Goal: Task Accomplishment & Management: Complete application form

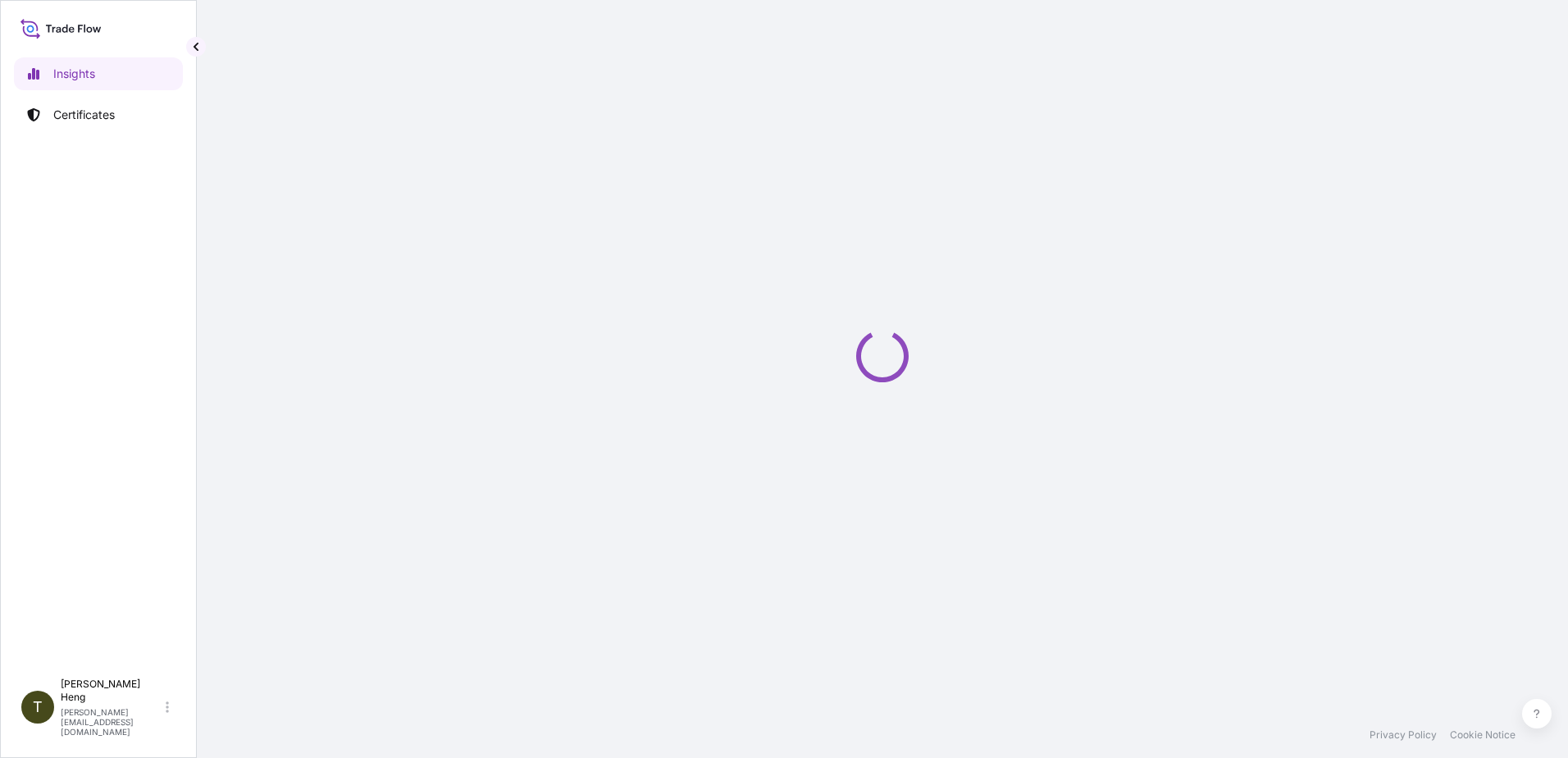
select select "2025"
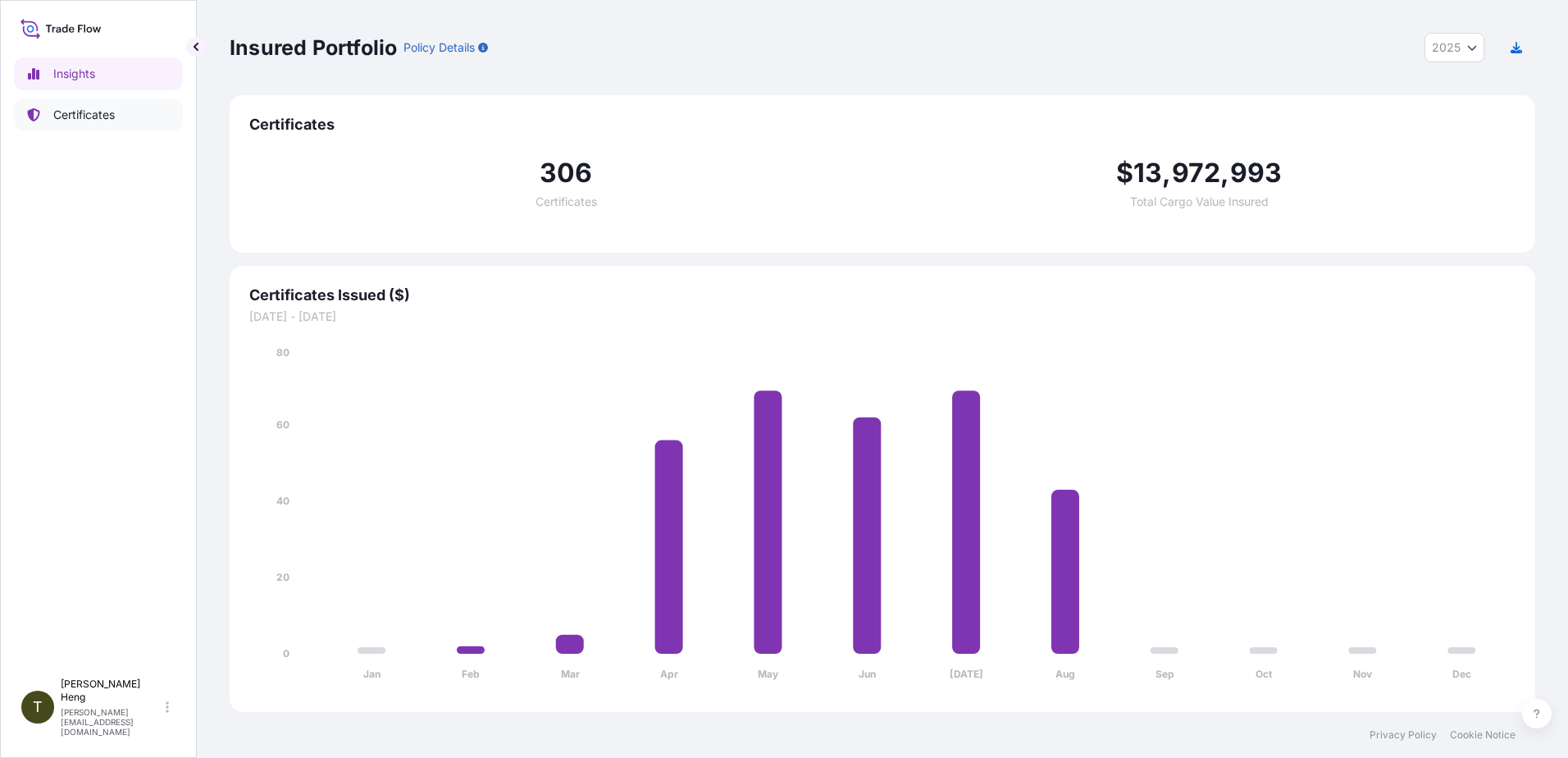
click at [88, 111] on p "Certificates" at bounding box center [84, 114] width 62 height 16
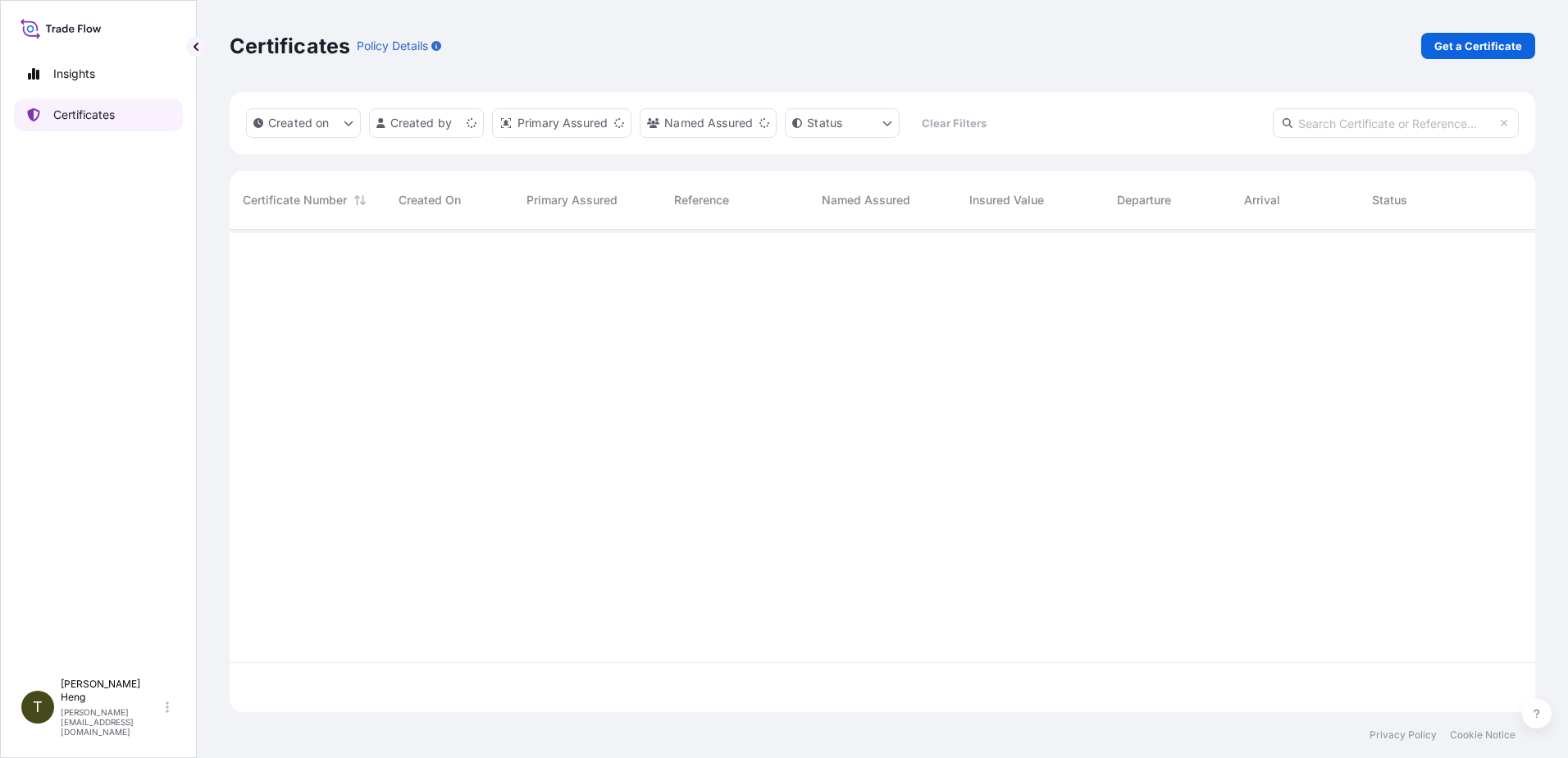
scroll to position [479, 1293]
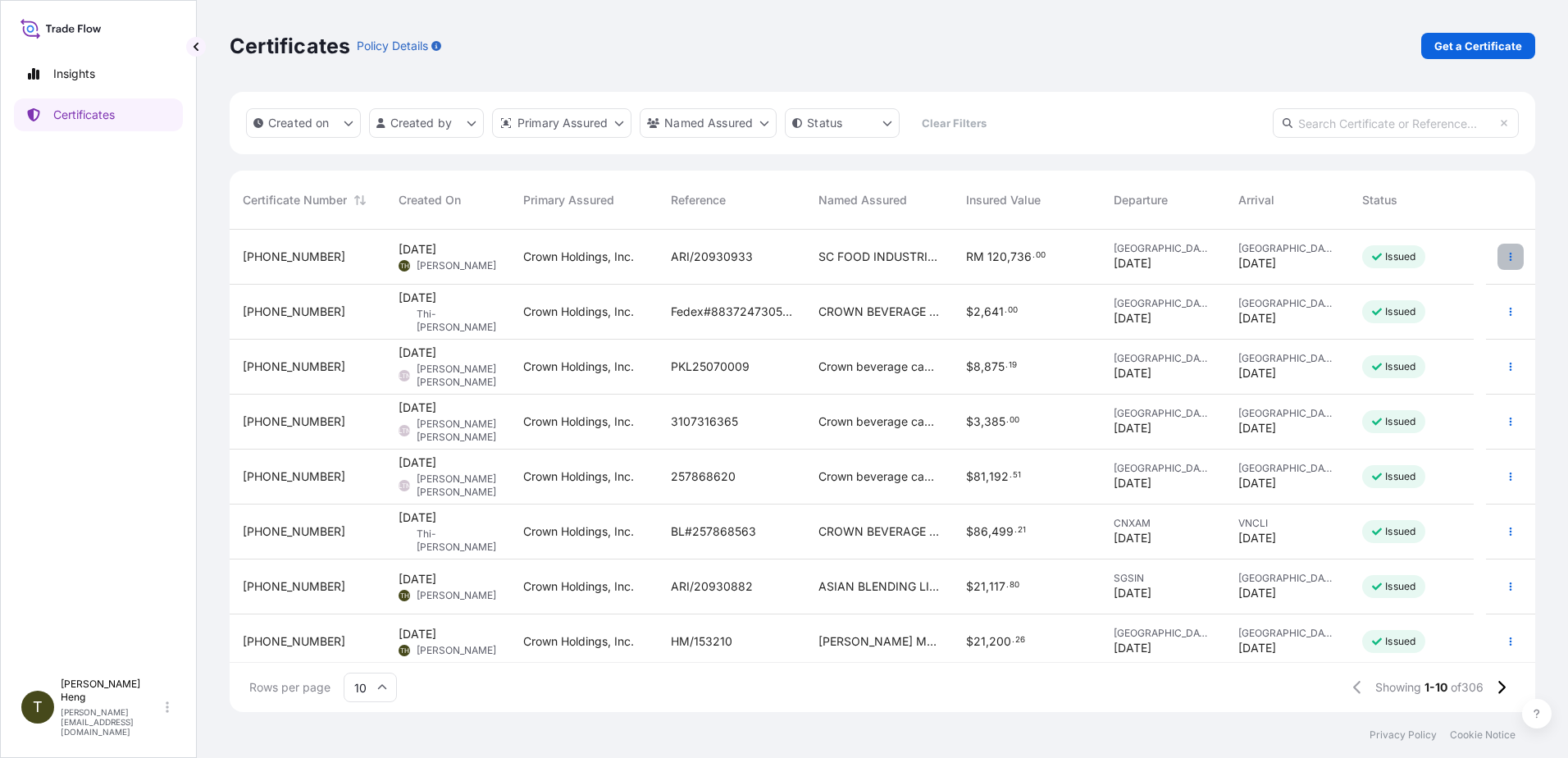
click at [1502, 248] on button "button" at bounding box center [1510, 256] width 27 height 27
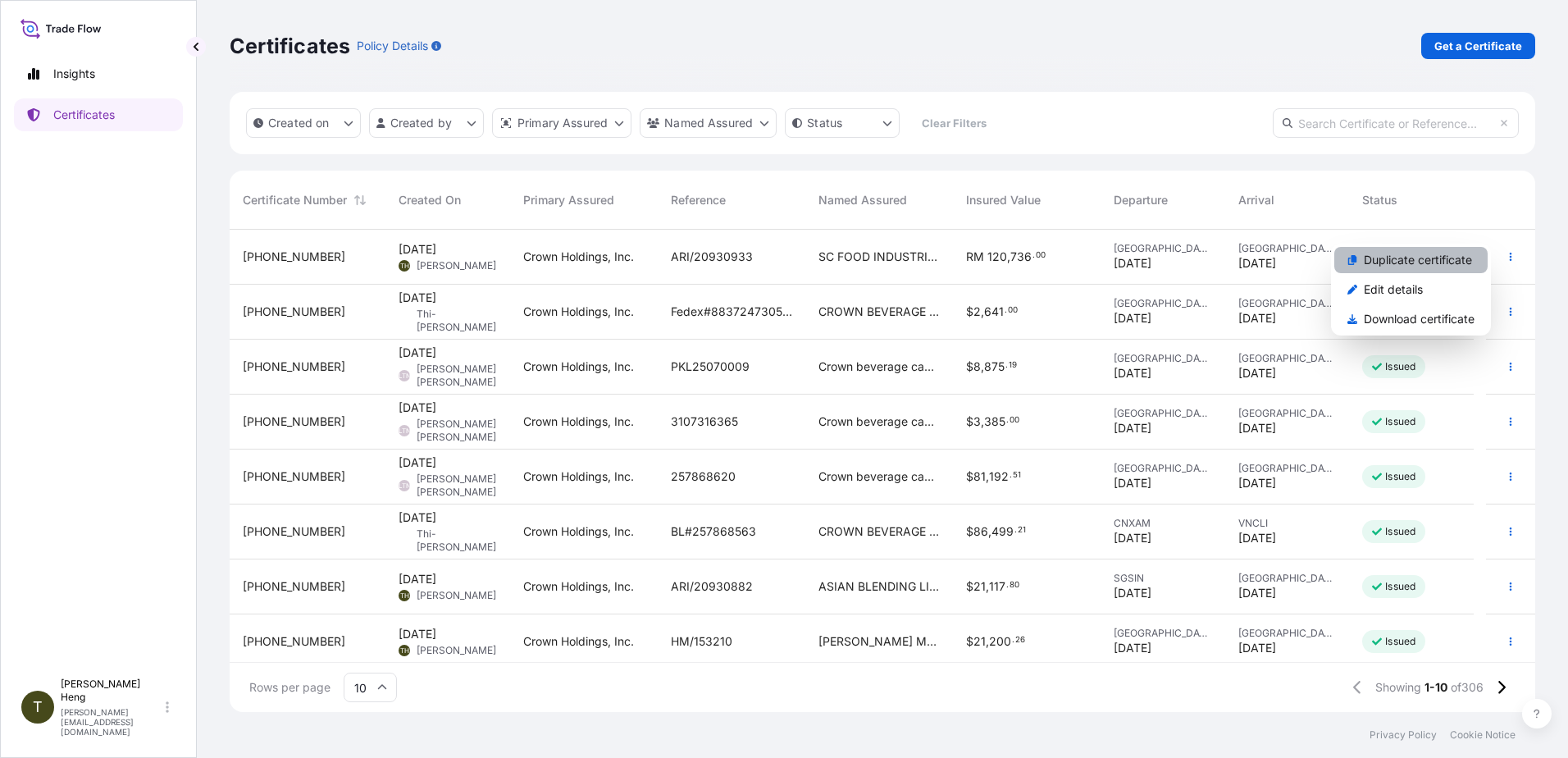
click at [1392, 266] on p "Duplicate certificate" at bounding box center [1417, 260] width 108 height 16
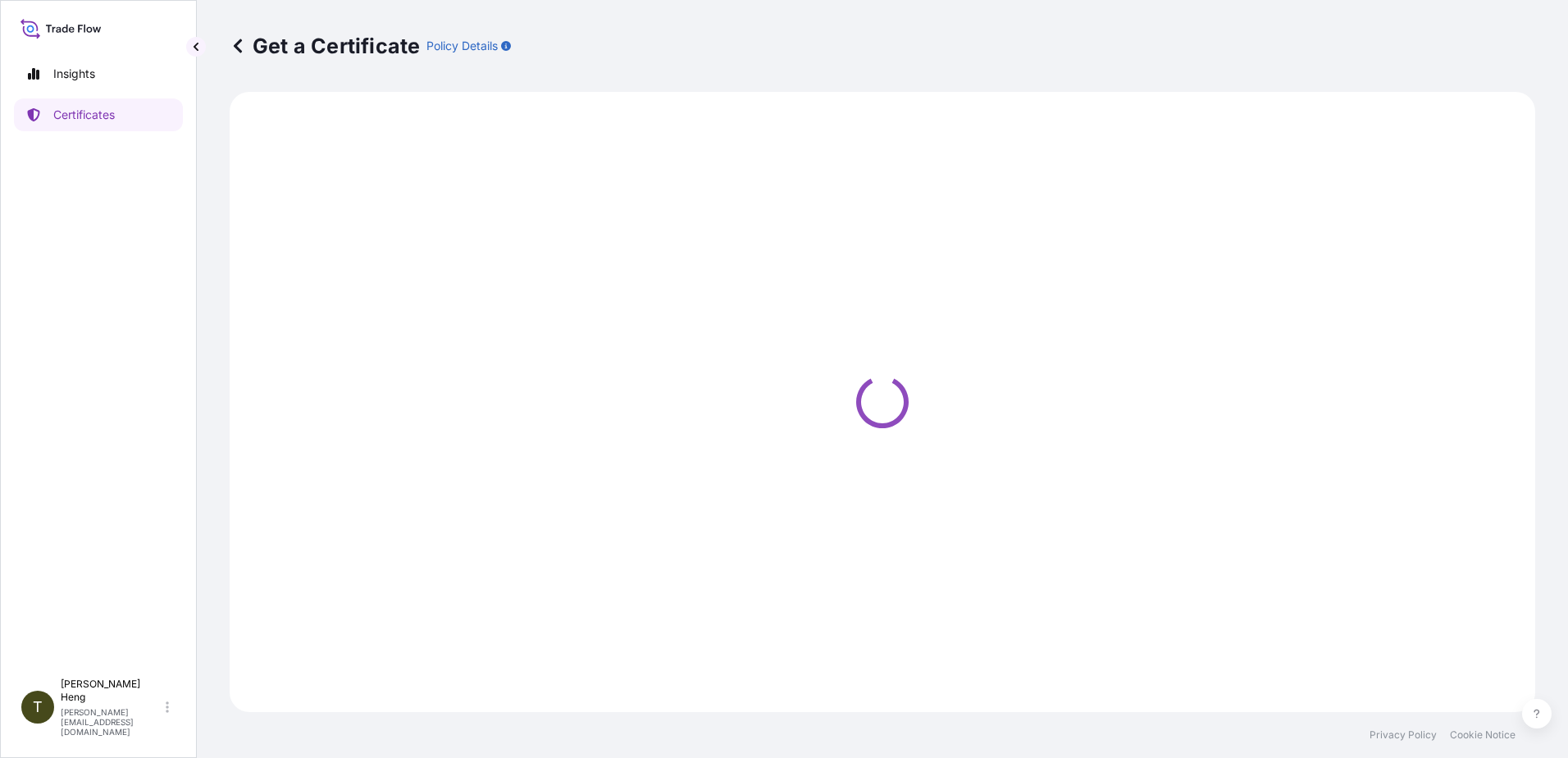
select select "Road"
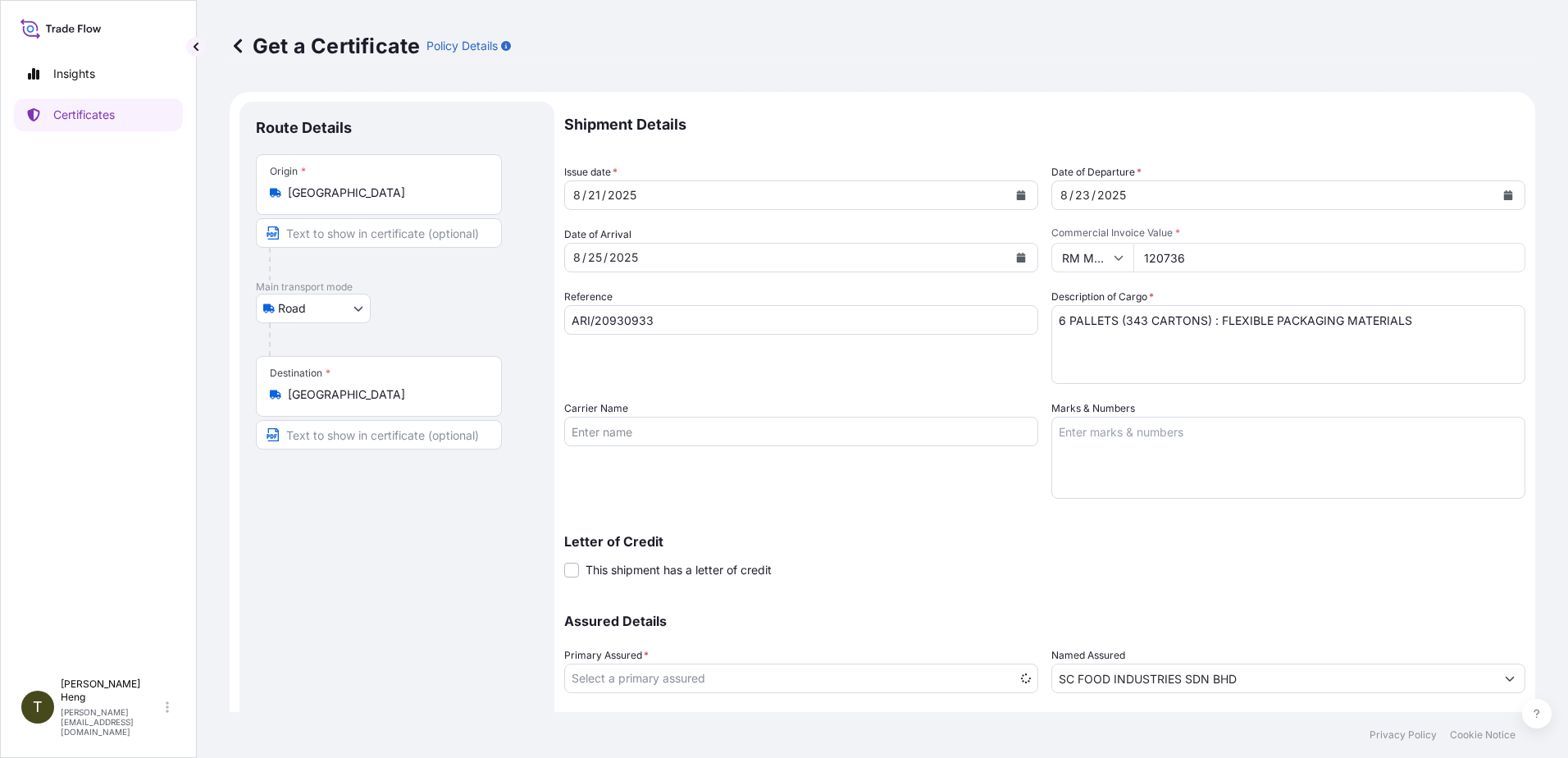
select select "31483"
click at [1017, 259] on icon "Calendar" at bounding box center [1021, 257] width 9 height 9
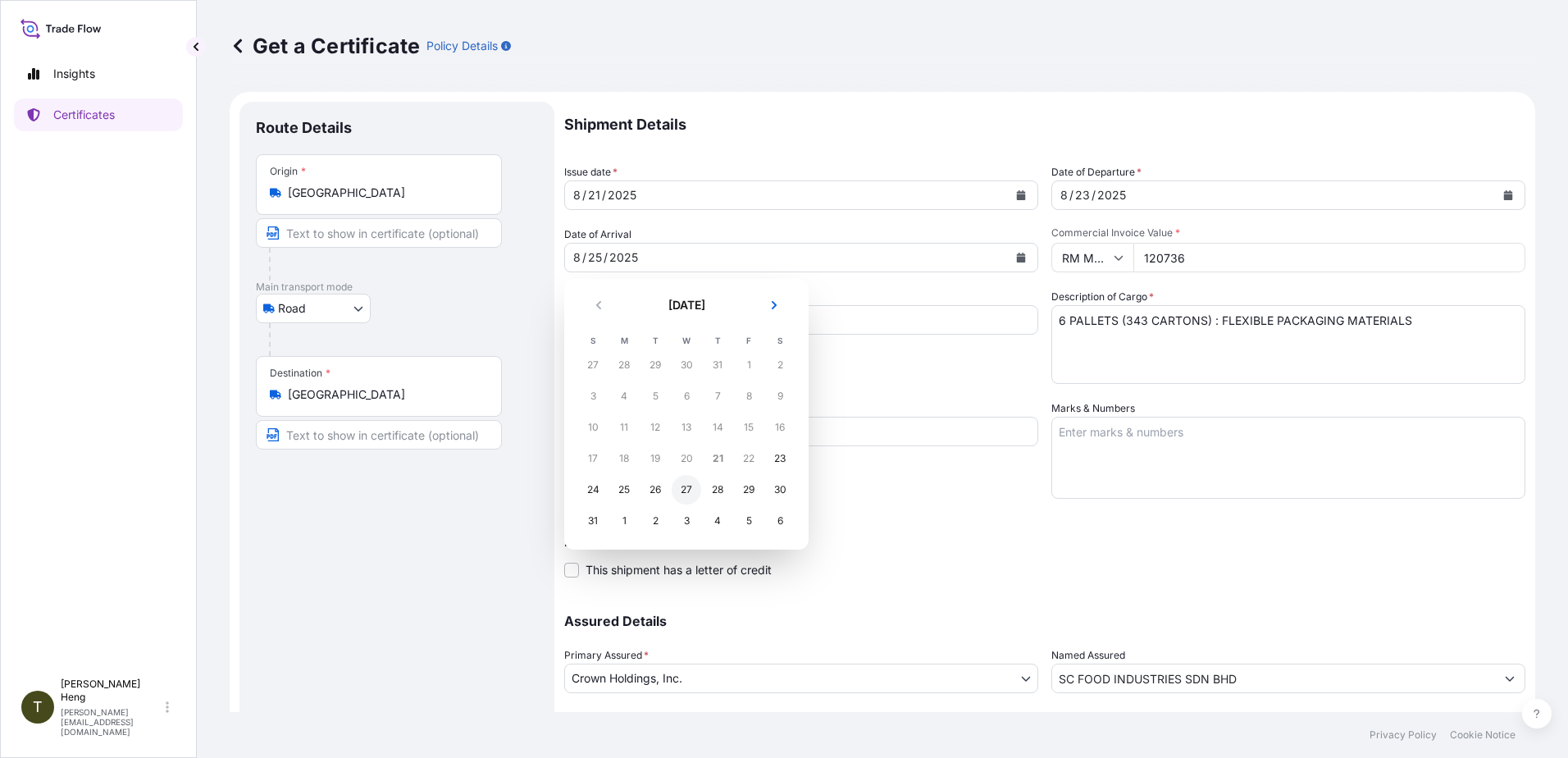
click at [684, 482] on div "27" at bounding box center [686, 489] width 29 height 29
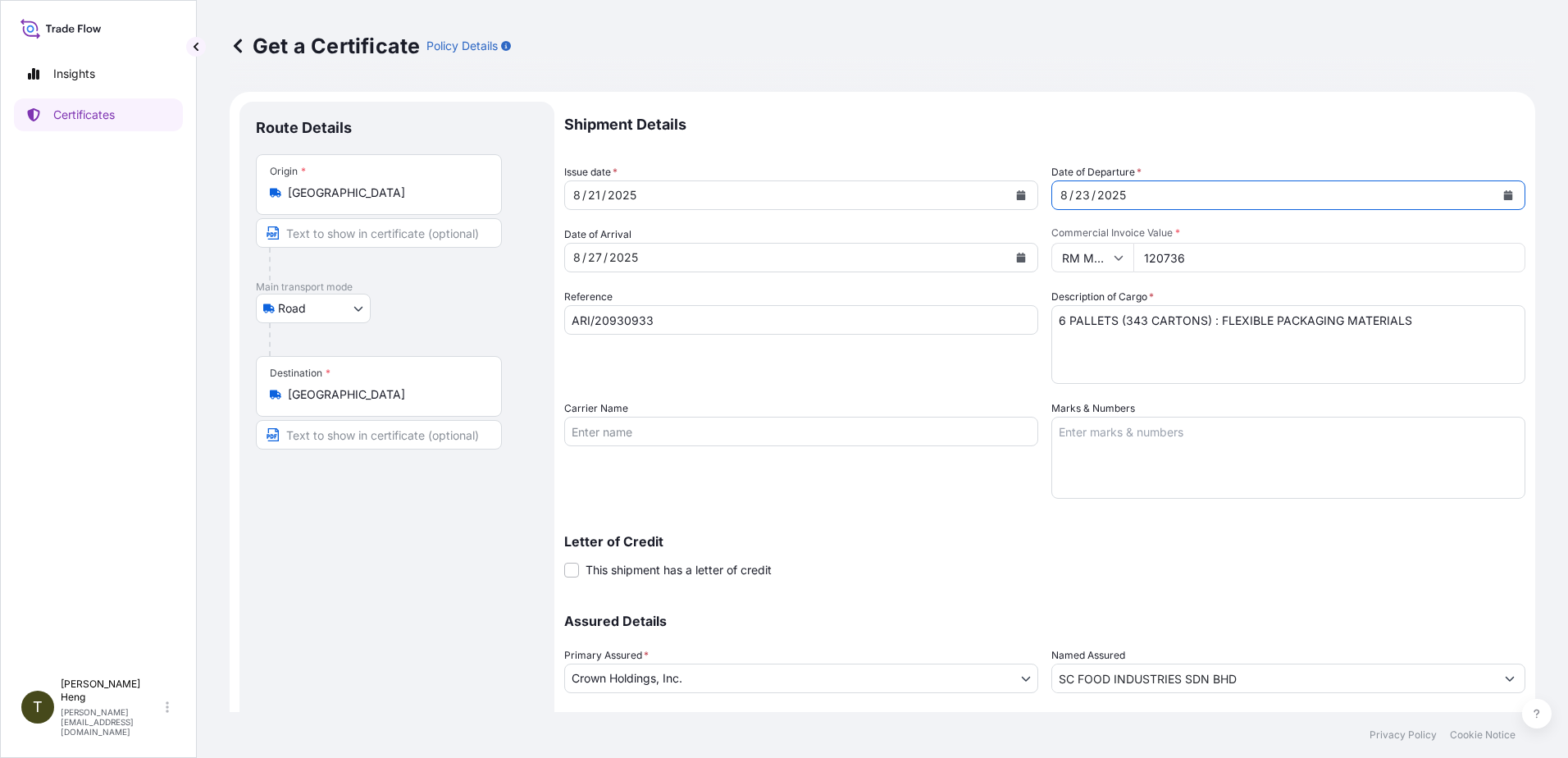
click at [1504, 195] on icon "Calendar" at bounding box center [1508, 194] width 9 height 9
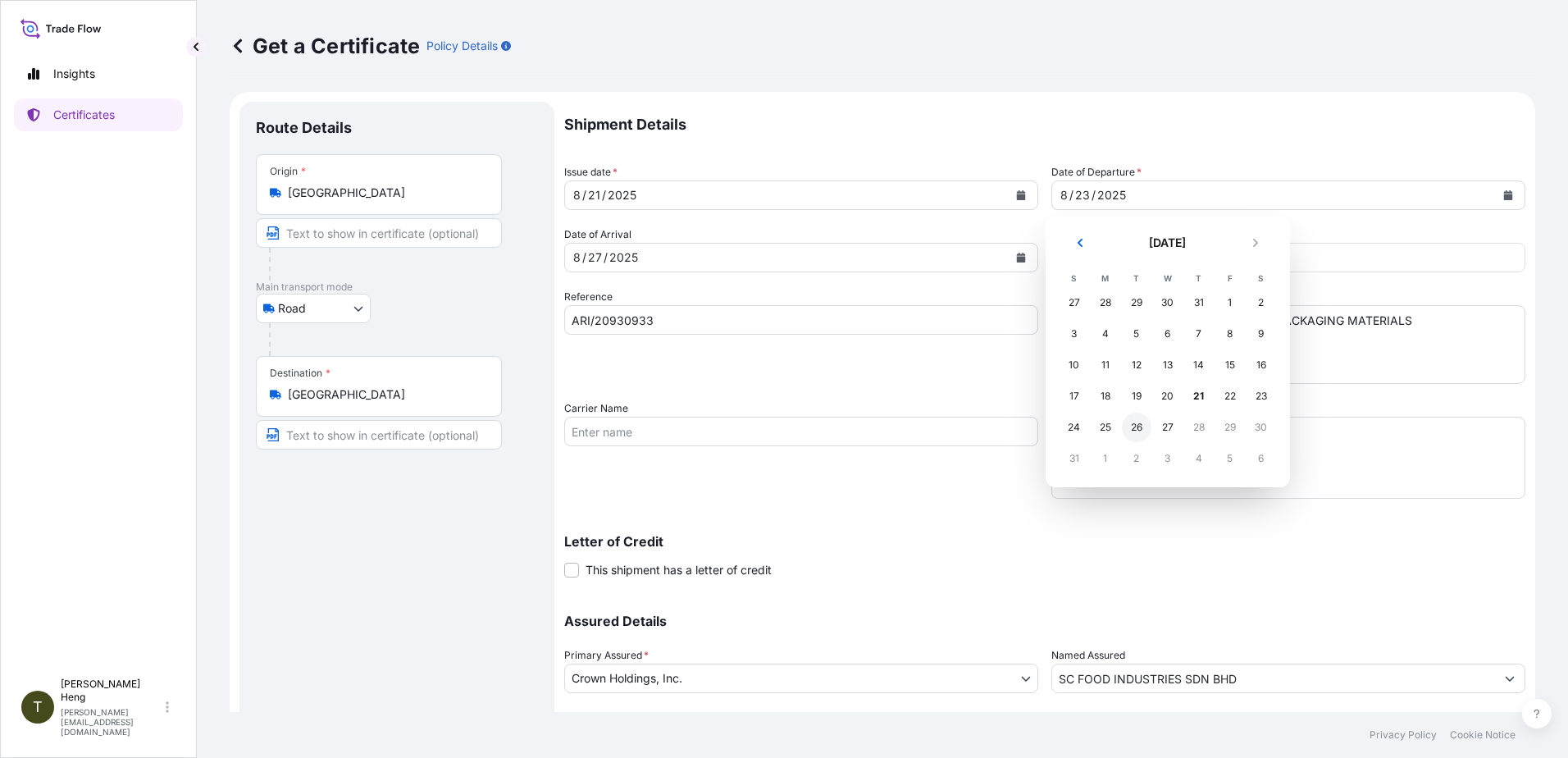
click at [1130, 421] on div "26" at bounding box center [1136, 427] width 29 height 29
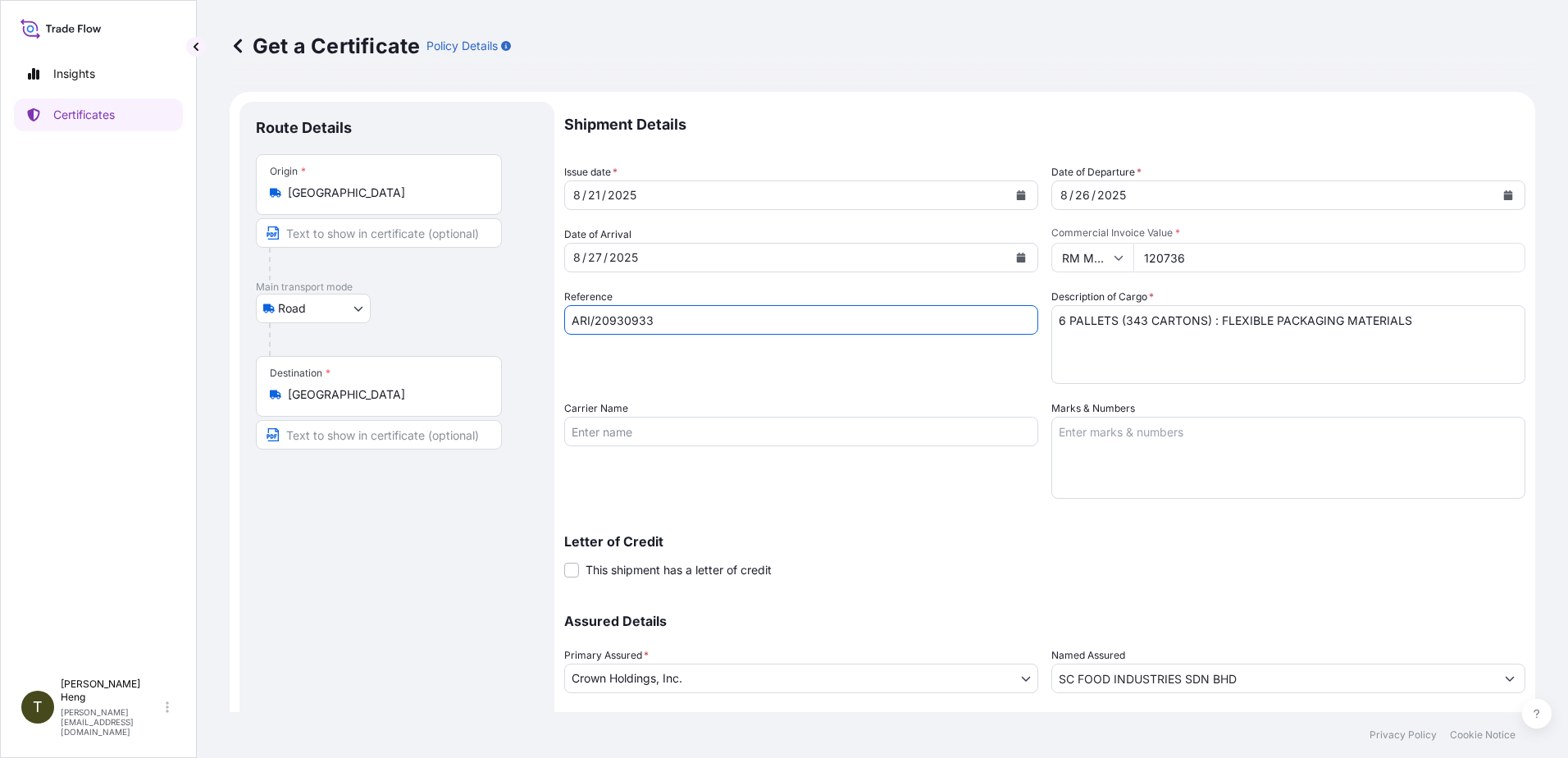
click at [667, 312] on input "ARI/20930933" at bounding box center [801, 319] width 474 height 29
type input "ARI/20930935A/B"
click at [1113, 255] on icon at bounding box center [1118, 257] width 9 height 9
click at [1076, 374] on div "$ USD" at bounding box center [1086, 372] width 69 height 31
type input "$ USD"
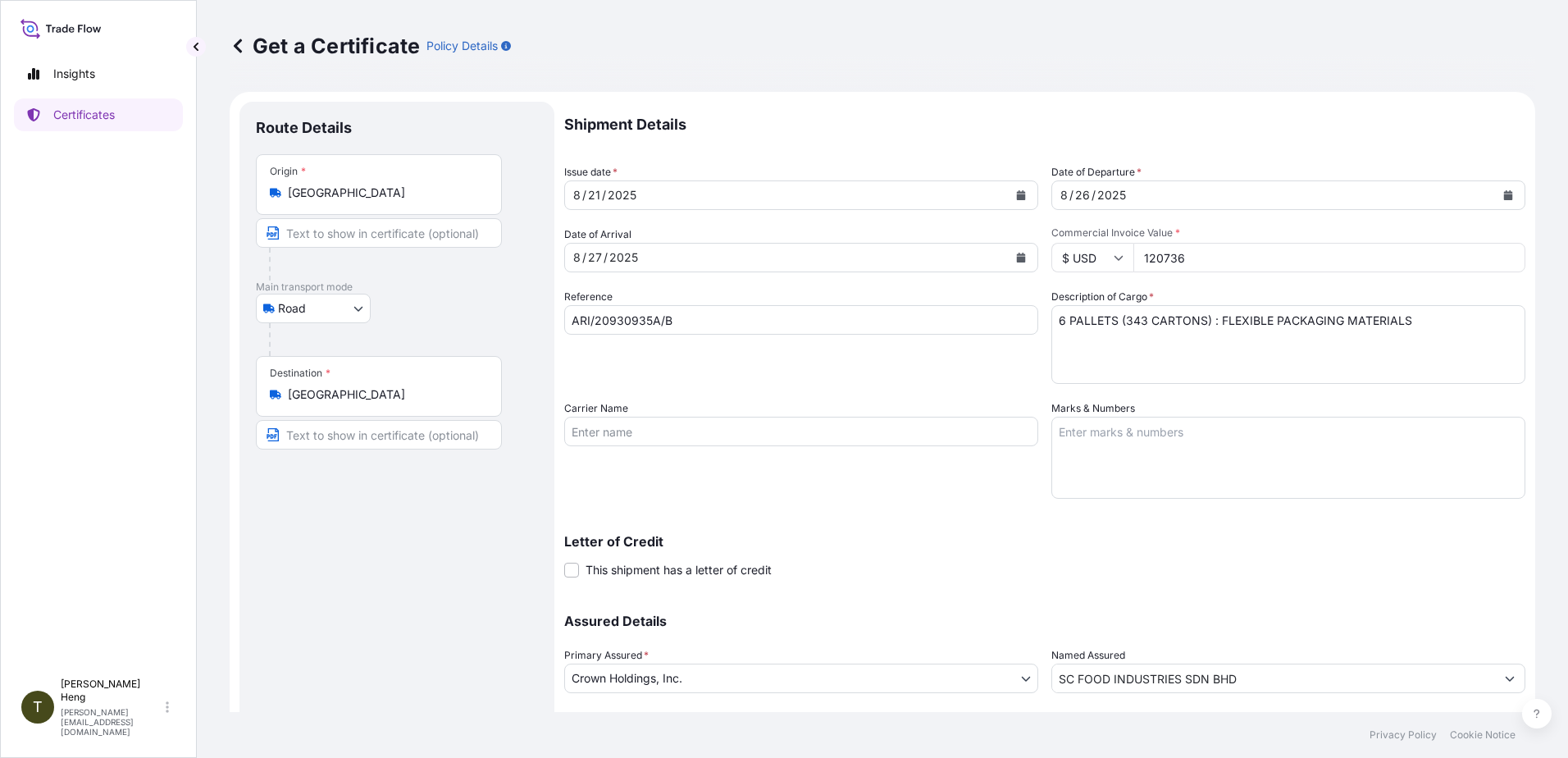
click at [1138, 260] on input "120736" at bounding box center [1329, 257] width 392 height 29
click at [1142, 260] on input "24699.13" at bounding box center [1329, 257] width 392 height 29
type input "24699.73"
click at [1120, 322] on textarea "6 PALLETS (343 CARTONS) : FLEXIBLE PACKAGING MATERIALS" at bounding box center [1287, 344] width 474 height 79
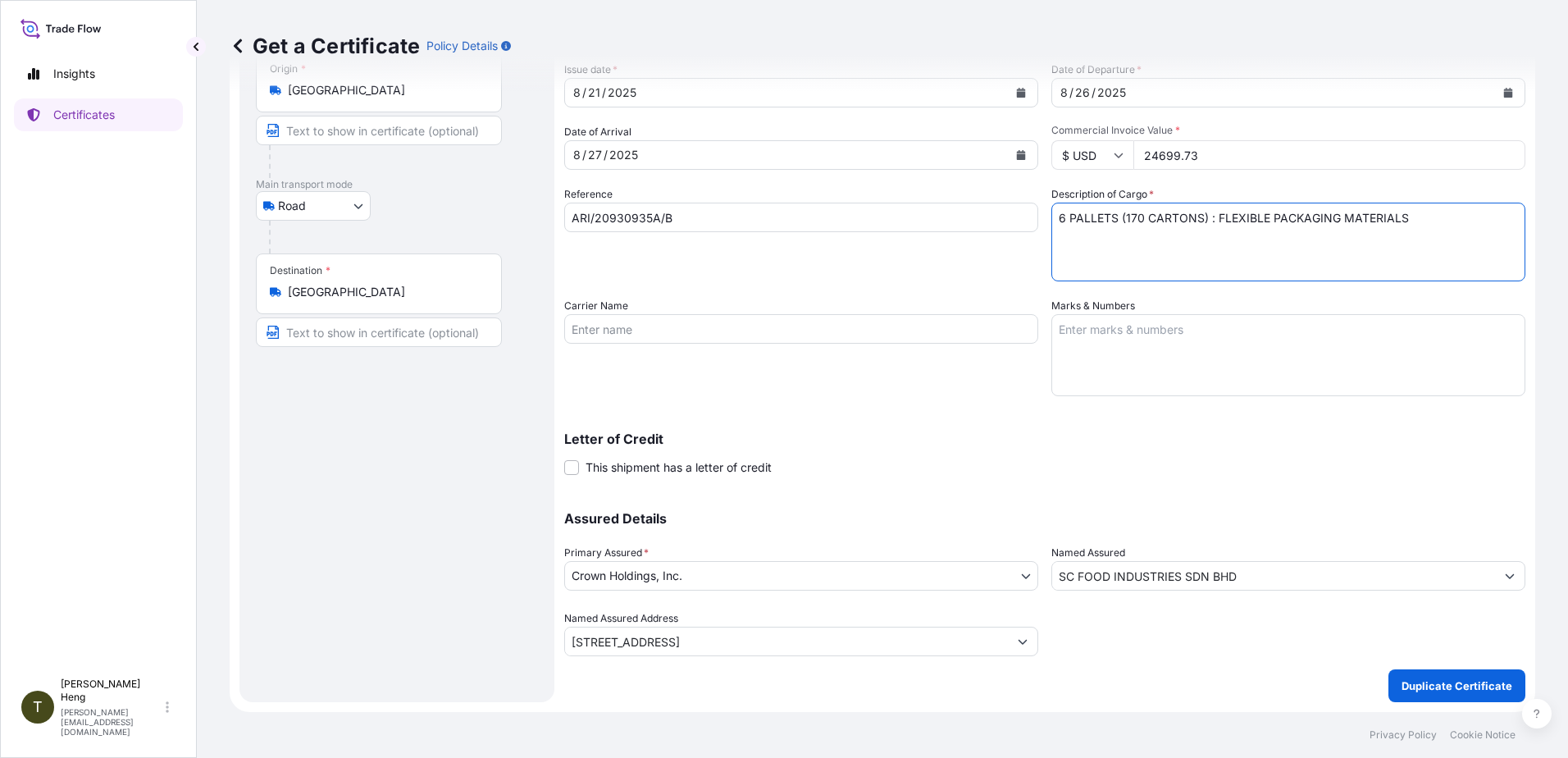
type textarea "6 PALLETS (170 CARTONS) : FLEXIBLE PACKAGING MATERIALS"
click at [1231, 576] on input "SC FOOD INDUSTRIES SDN BHD" at bounding box center [1273, 576] width 443 height 29
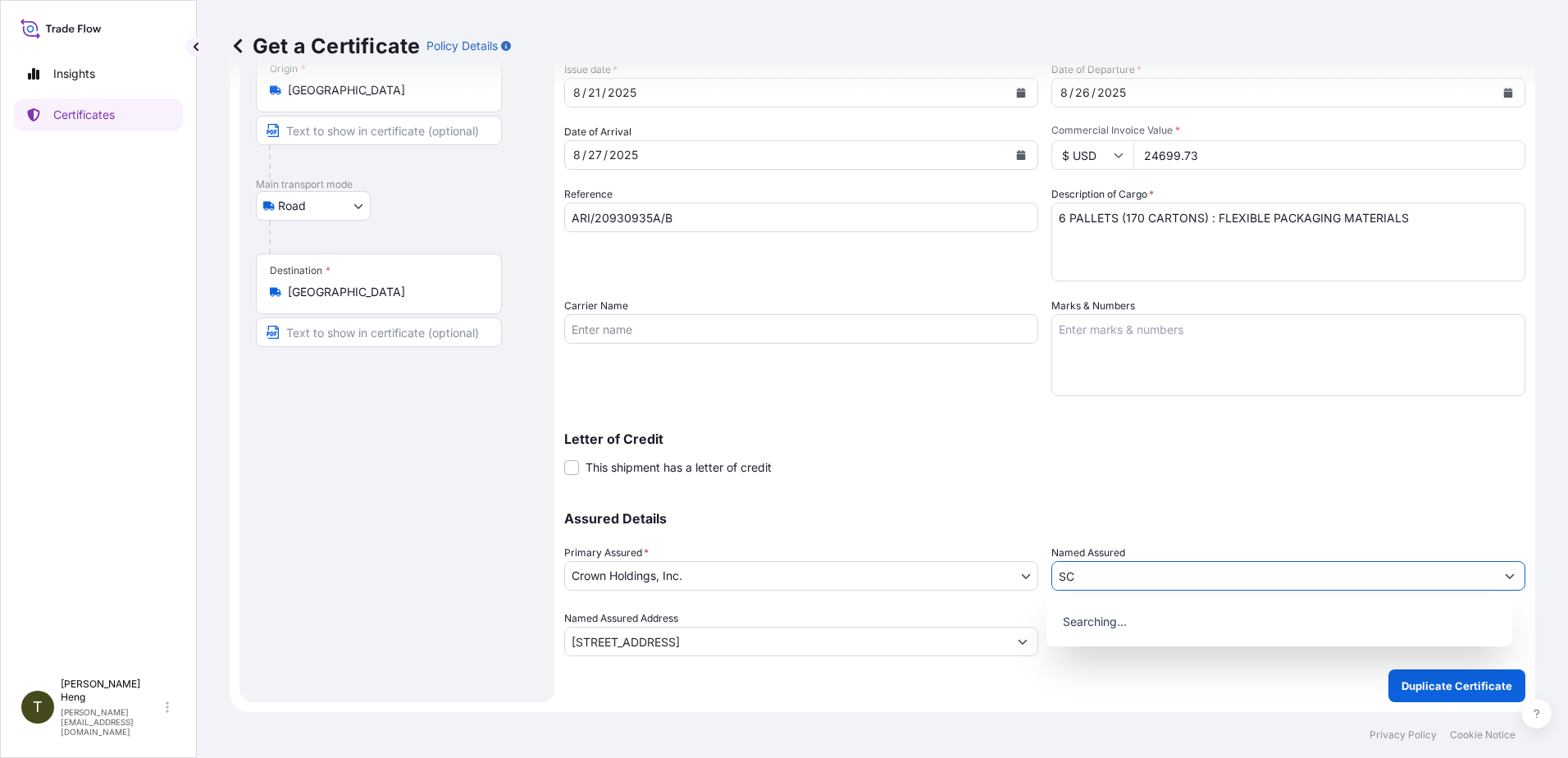
type input "S"
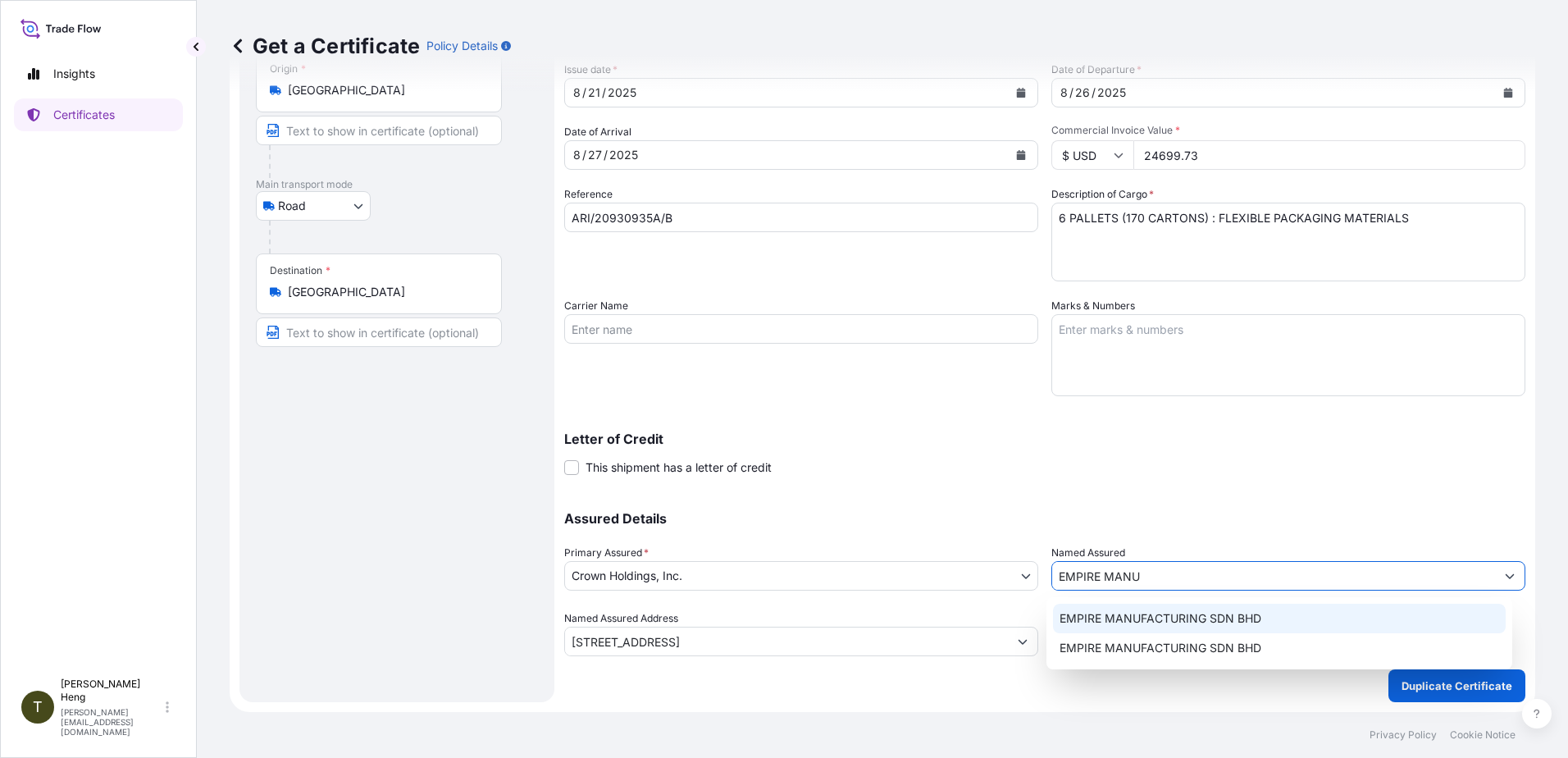
click at [1101, 617] on span "EMPIRE MANUFACTURING SDN BHD" at bounding box center [1160, 618] width 202 height 16
type input "EMPIRE MANUFACTURING SDN BHD"
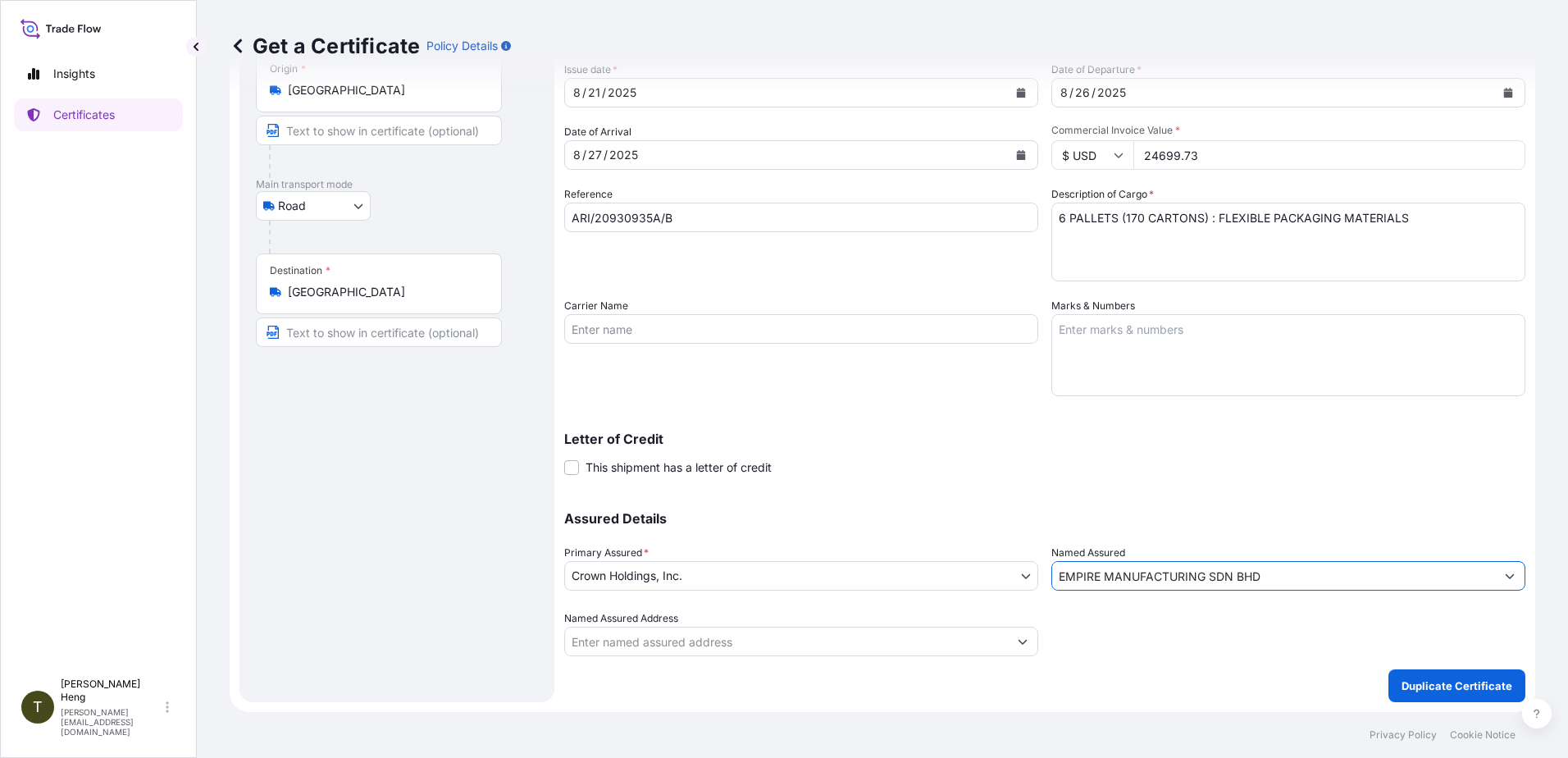
type input "EMPIRE MANUFACTURING SDN BHD"
click at [613, 645] on input "Named Assured Address" at bounding box center [786, 641] width 443 height 29
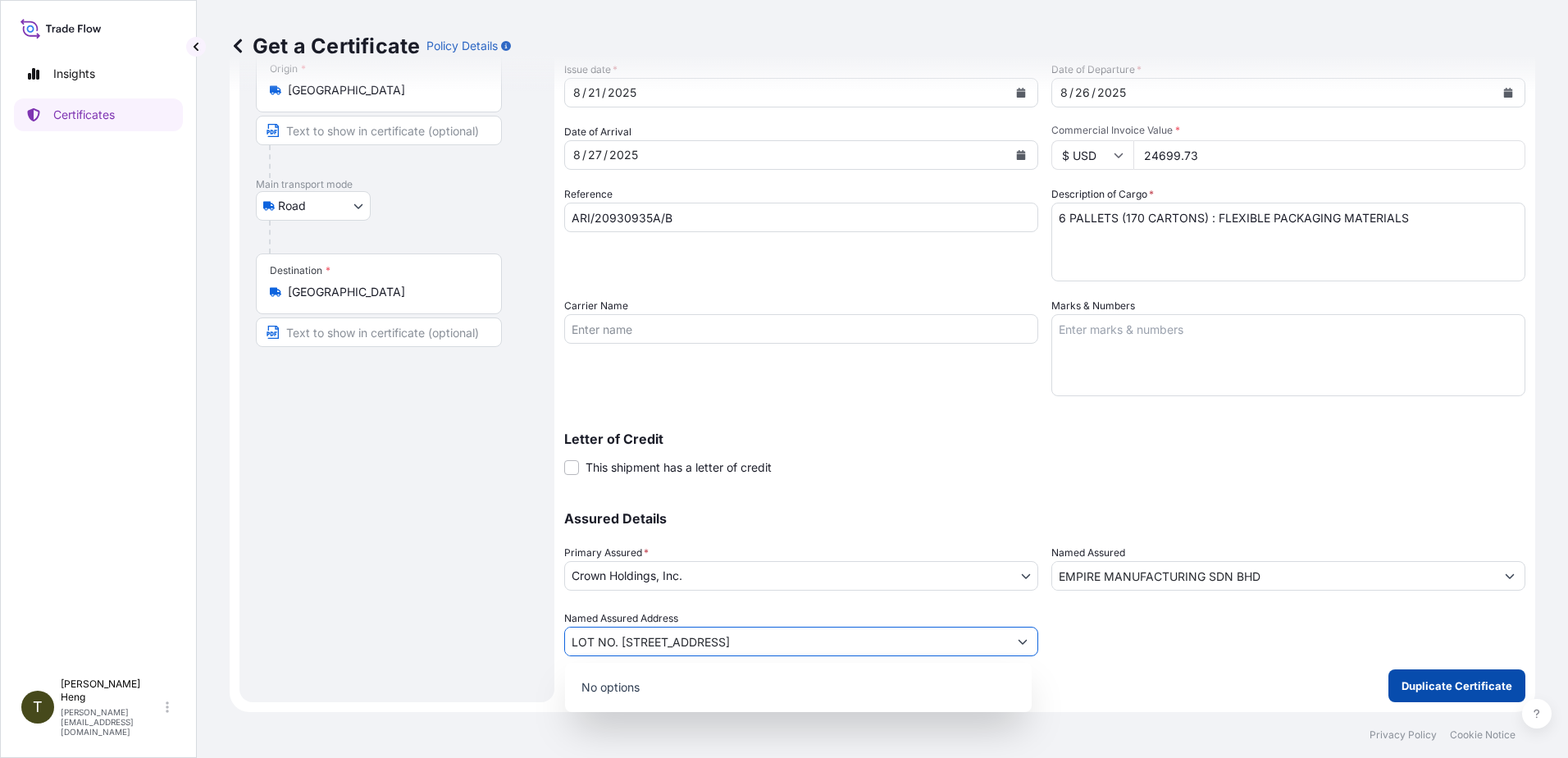
type input "LOT NO. [STREET_ADDRESS]"
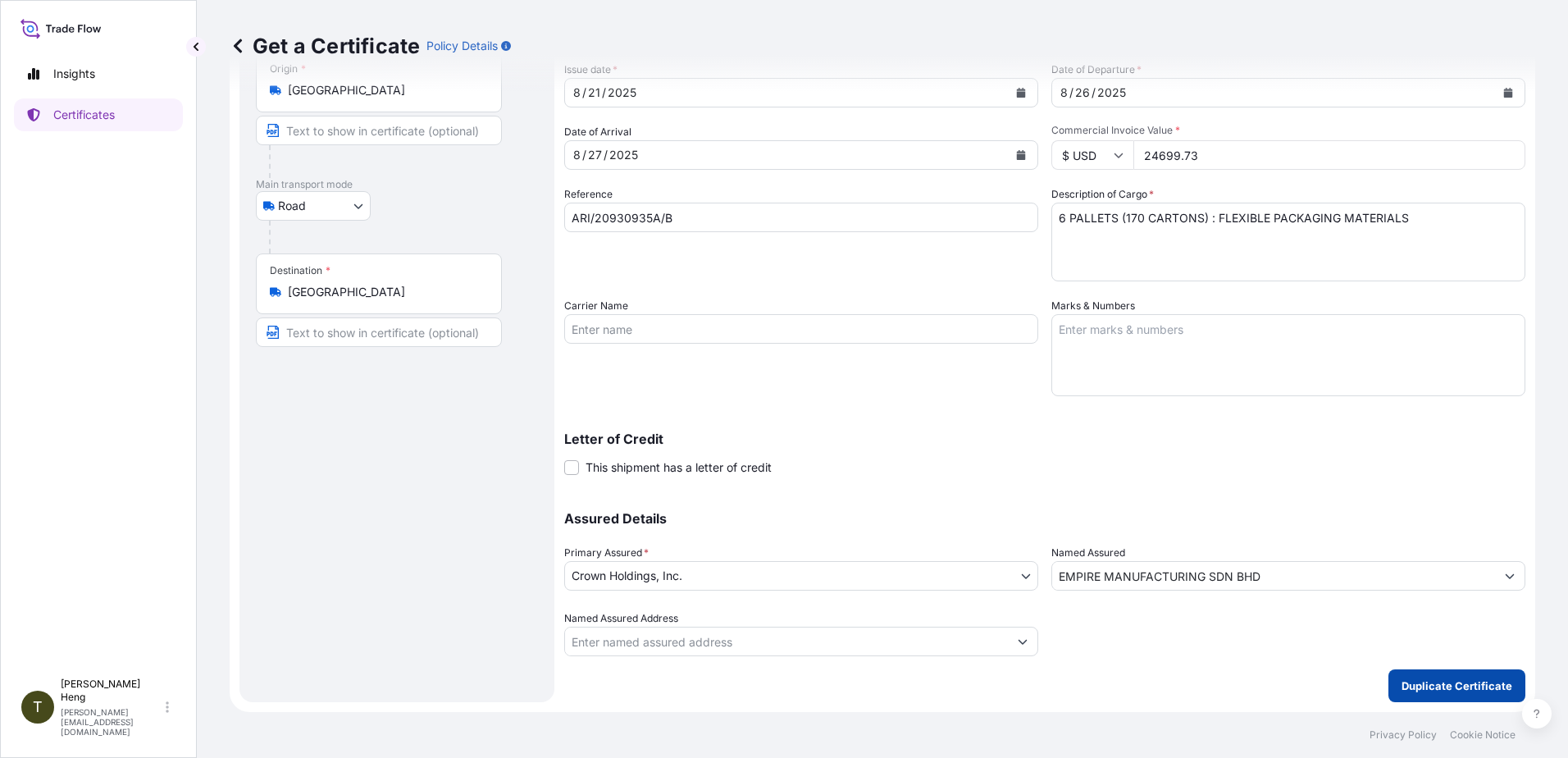
click at [1431, 680] on p "Duplicate Certificate" at bounding box center [1456, 685] width 110 height 16
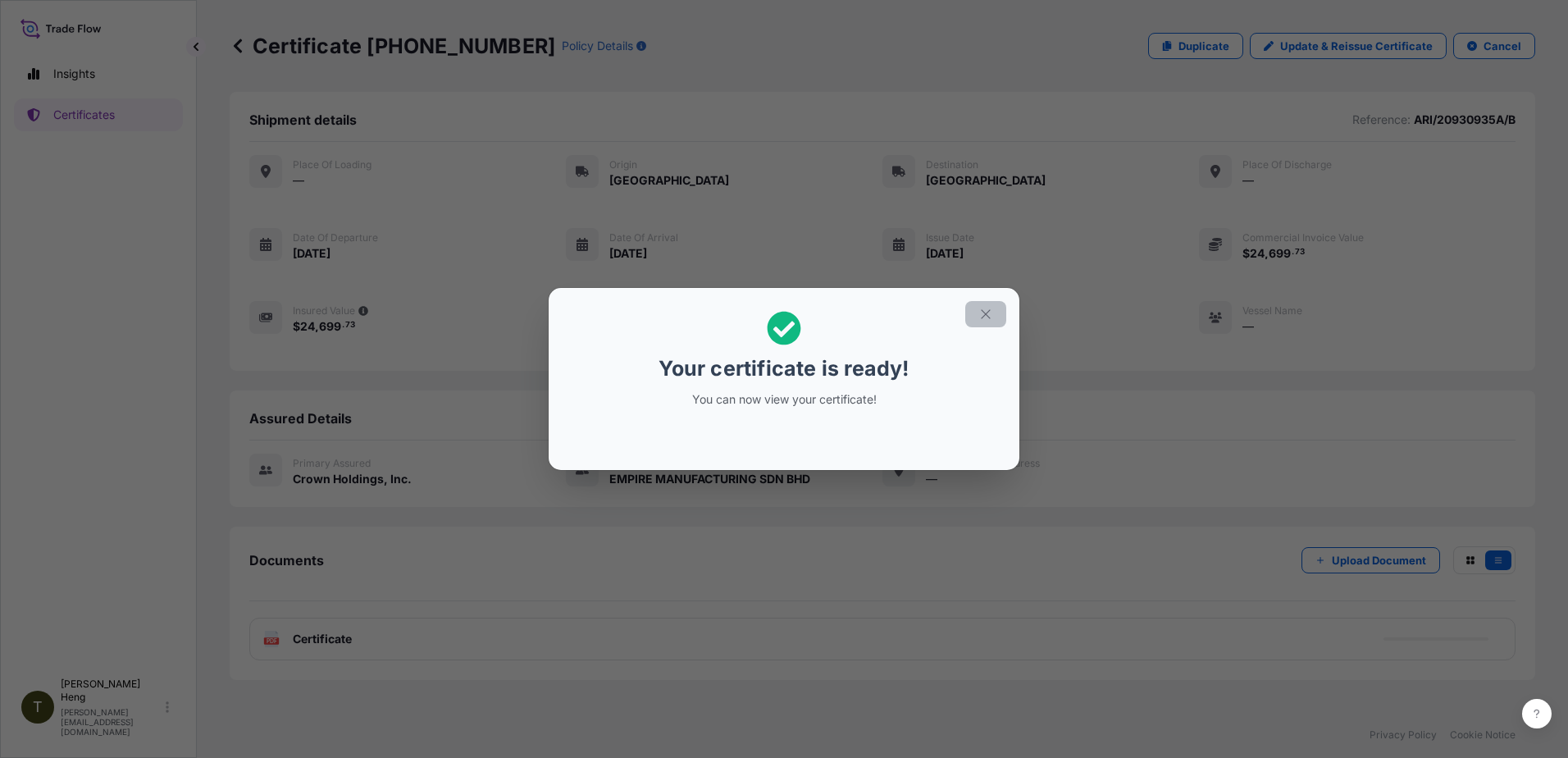
click at [987, 314] on icon "button" at bounding box center [985, 313] width 15 height 15
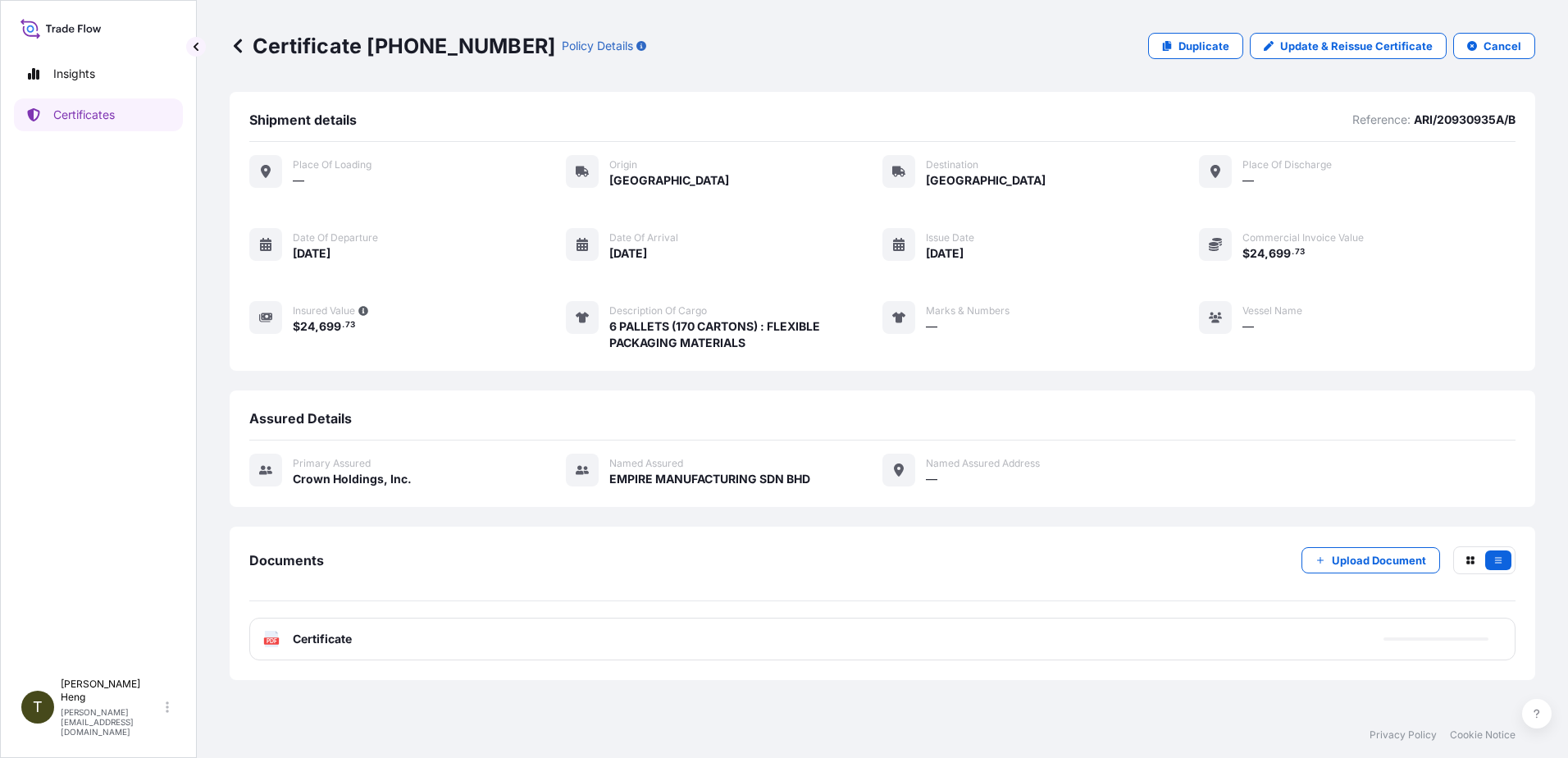
click at [269, 634] on icon at bounding box center [271, 638] width 14 height 16
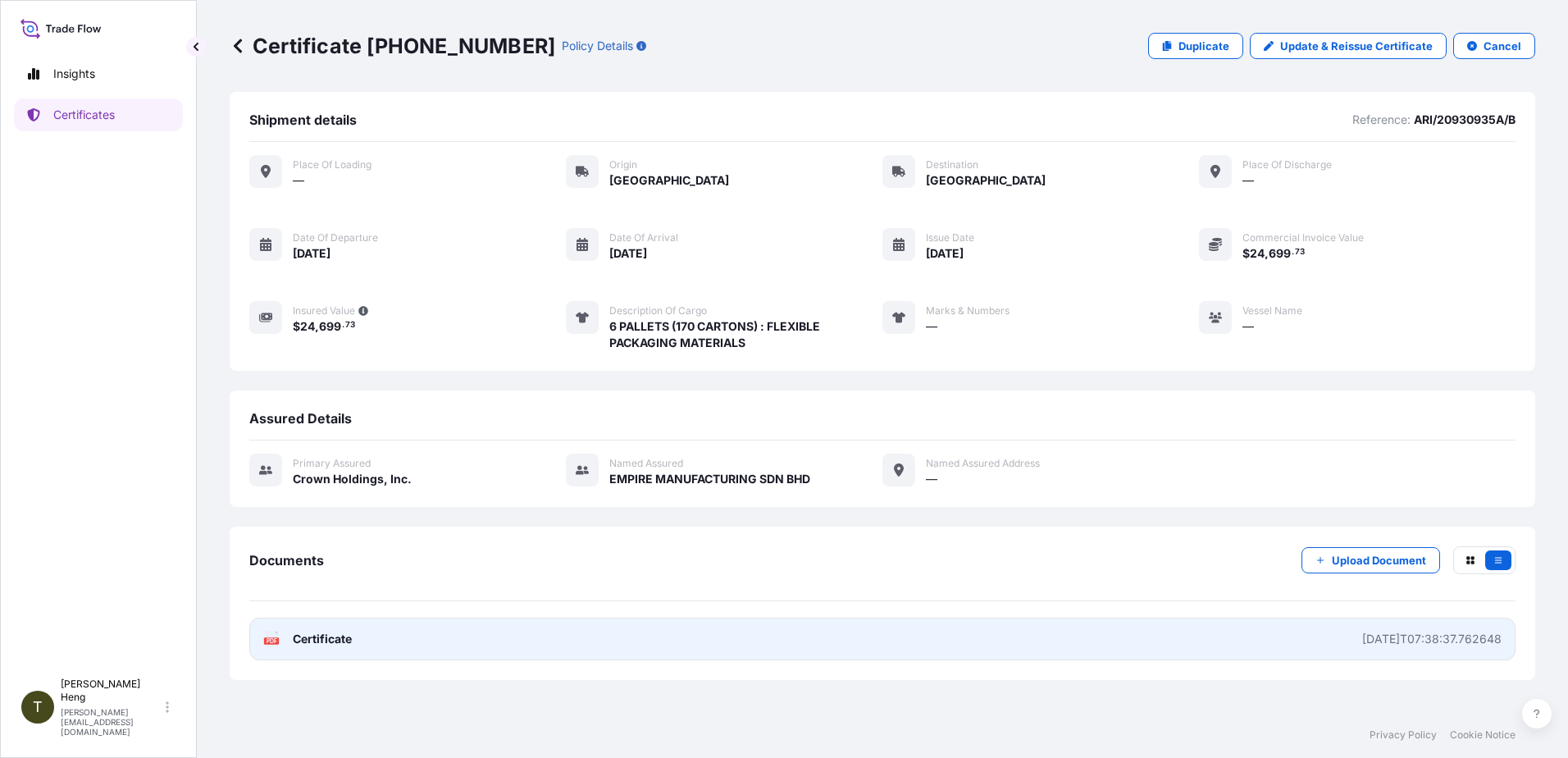
click at [269, 634] on icon at bounding box center [271, 638] width 14 height 16
